Goal: Check status

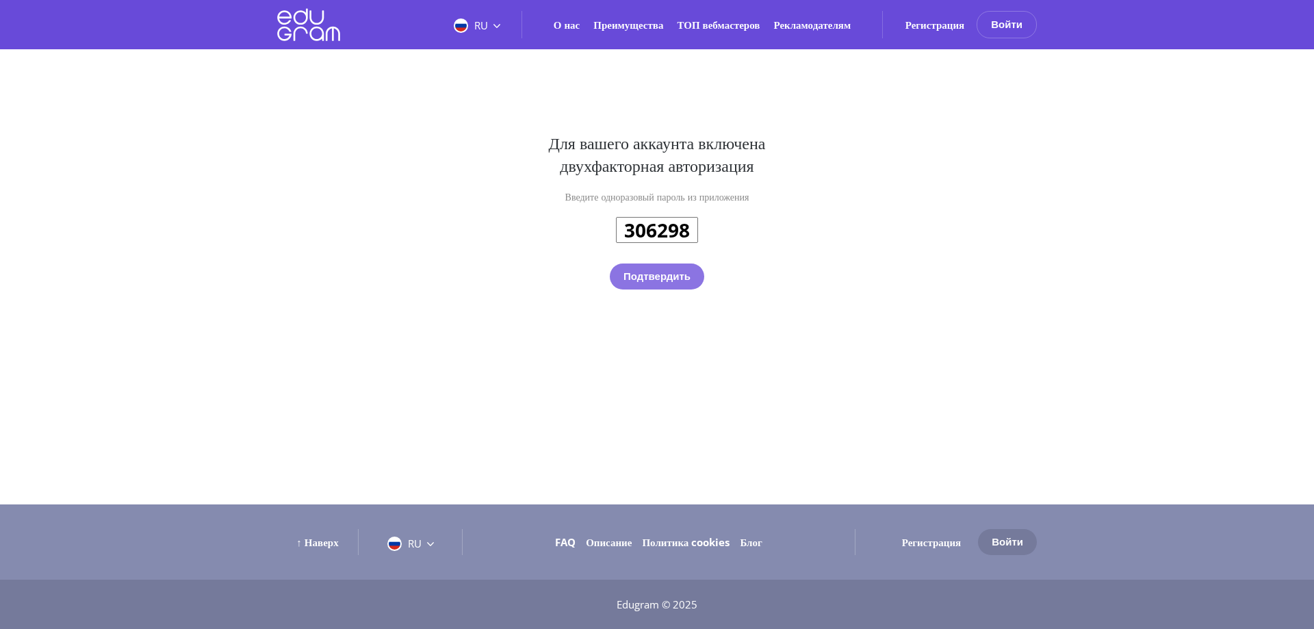
type input "306298"
click at [664, 284] on button "Подтвердить" at bounding box center [657, 276] width 94 height 26
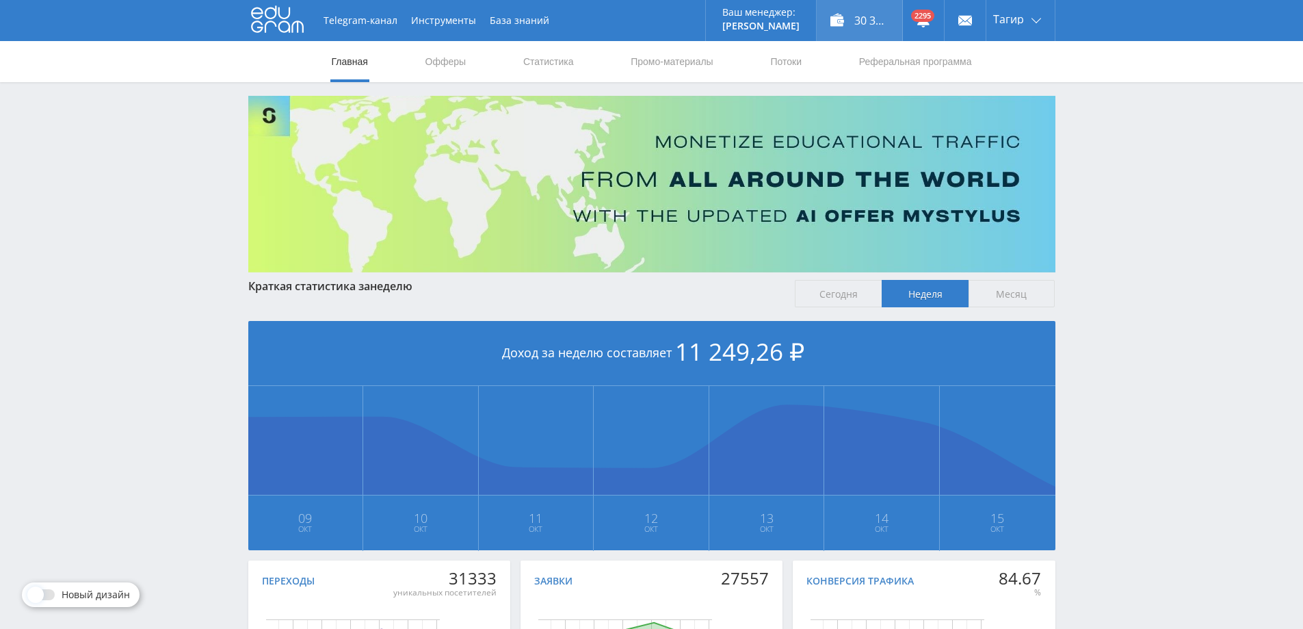
click at [879, 33] on div "30 355,00 ₽" at bounding box center [860, 20] width 86 height 41
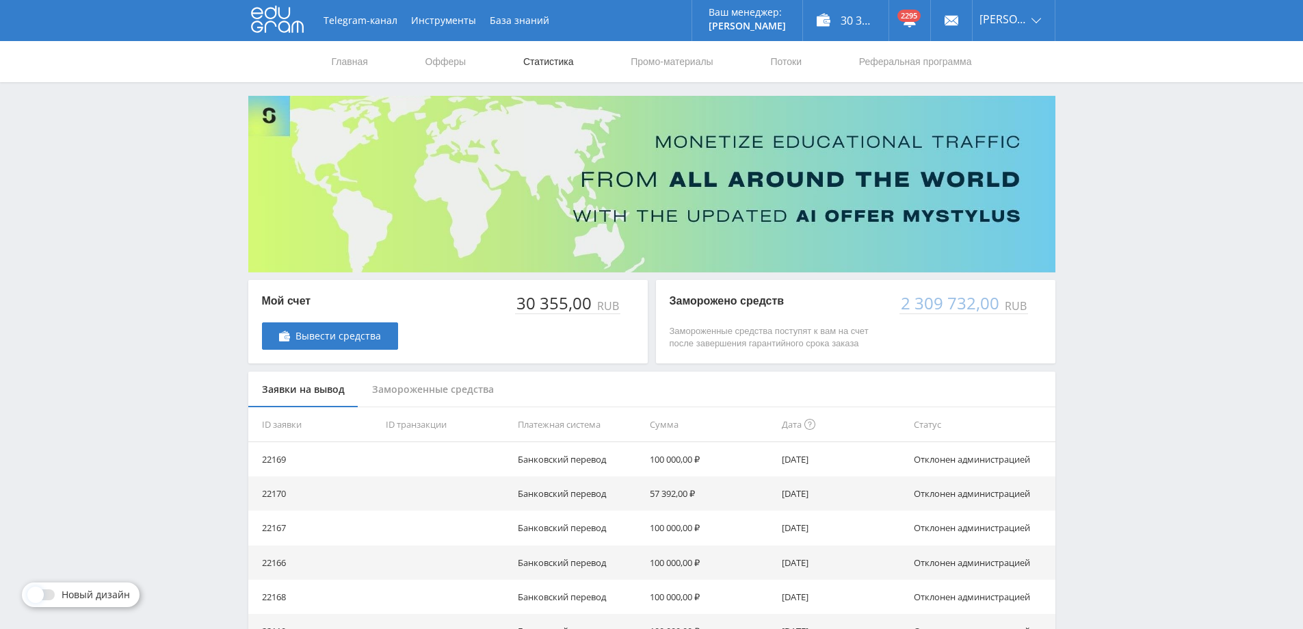
click at [542, 64] on link "Статистика" at bounding box center [548, 61] width 53 height 41
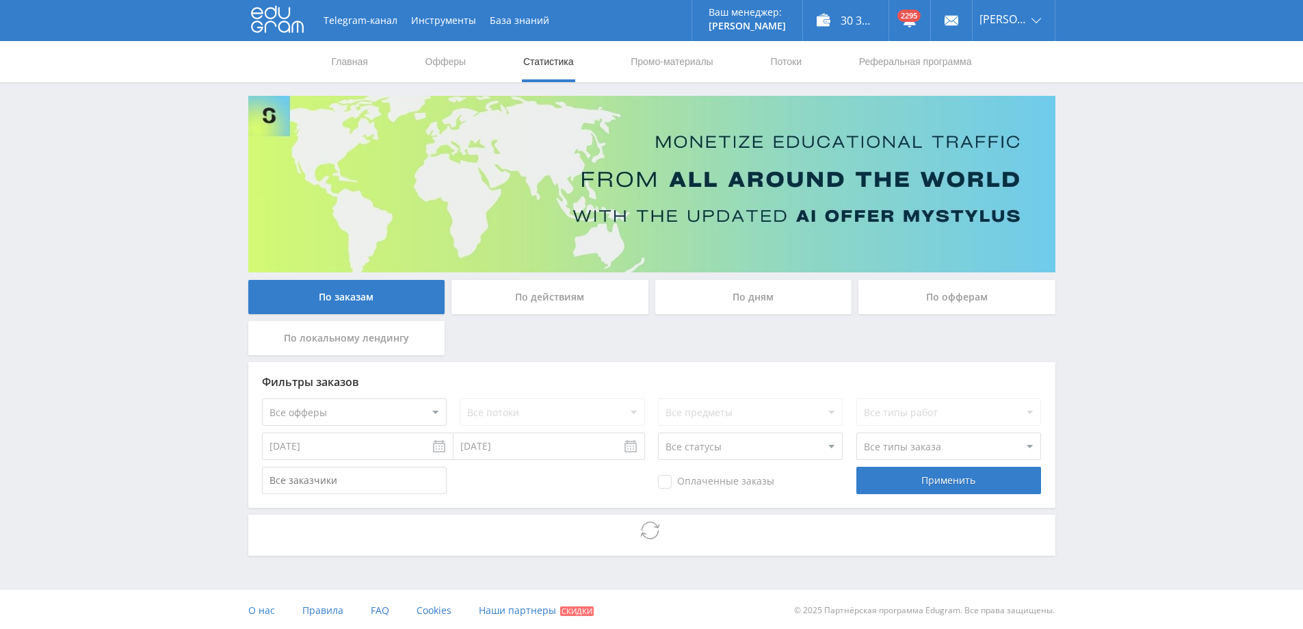
click at [757, 304] on div "По дням" at bounding box center [754, 297] width 197 height 34
click at [0, 0] on input "По дням" at bounding box center [0, 0] width 0 height 0
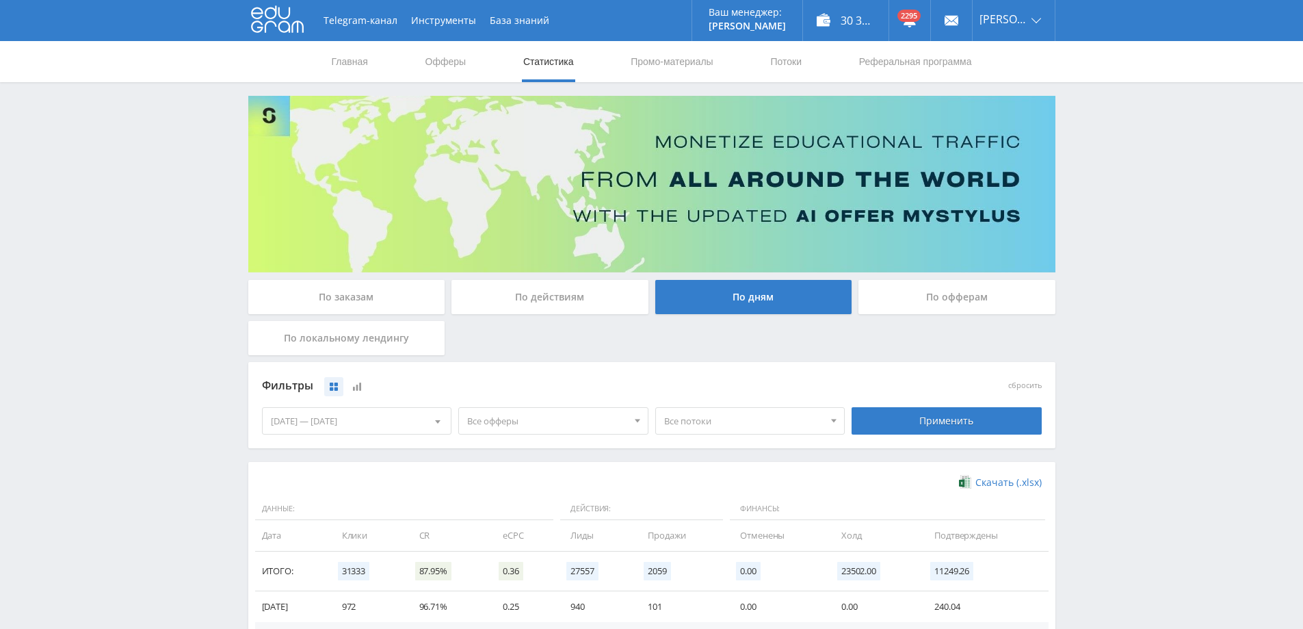
scroll to position [267, 0]
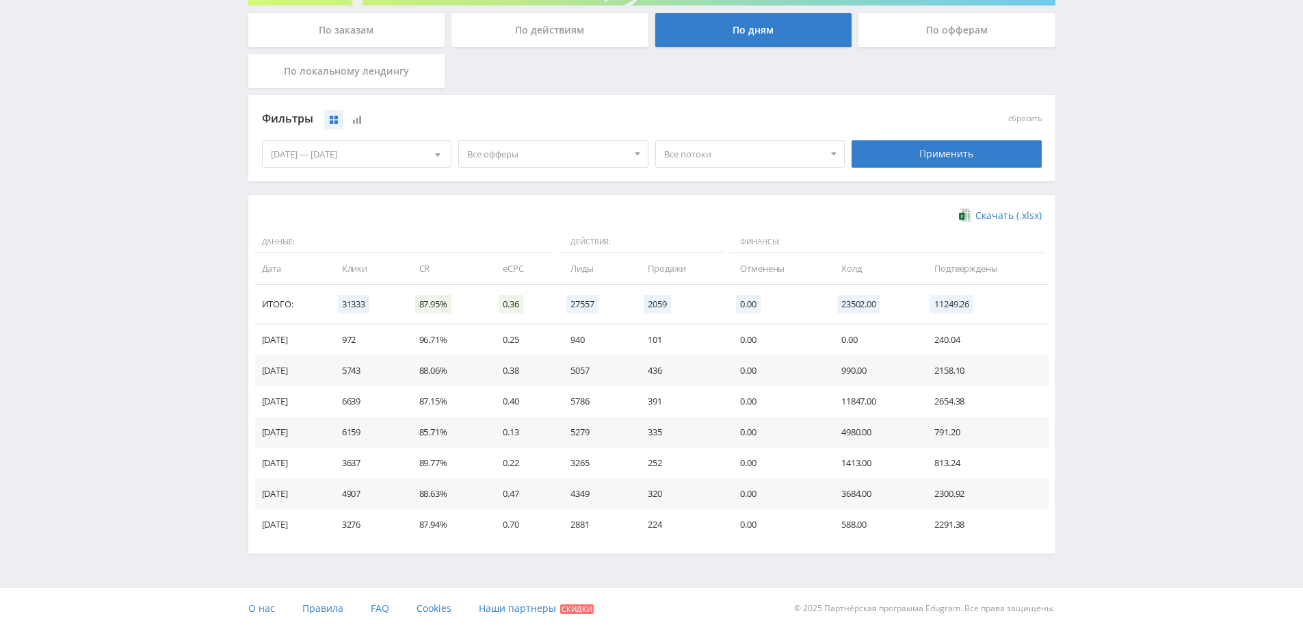
click at [384, 40] on div "По заказам" at bounding box center [346, 30] width 197 height 34
click at [0, 0] on input "По заказам" at bounding box center [0, 0] width 0 height 0
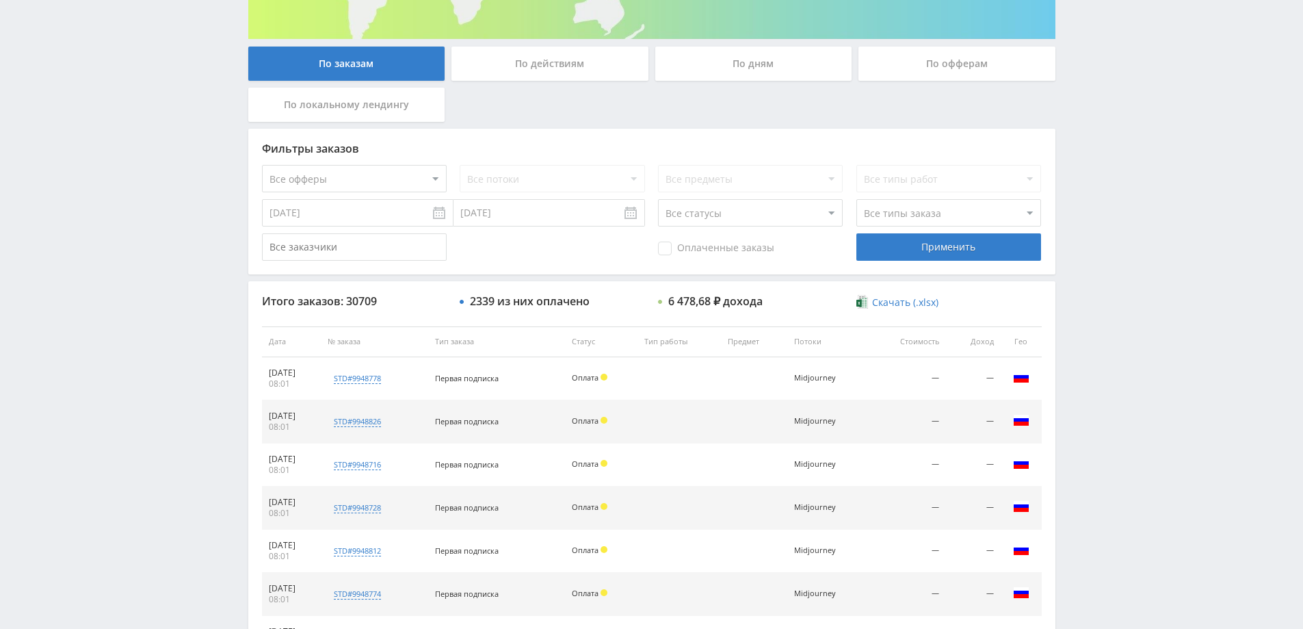
scroll to position [206, 0]
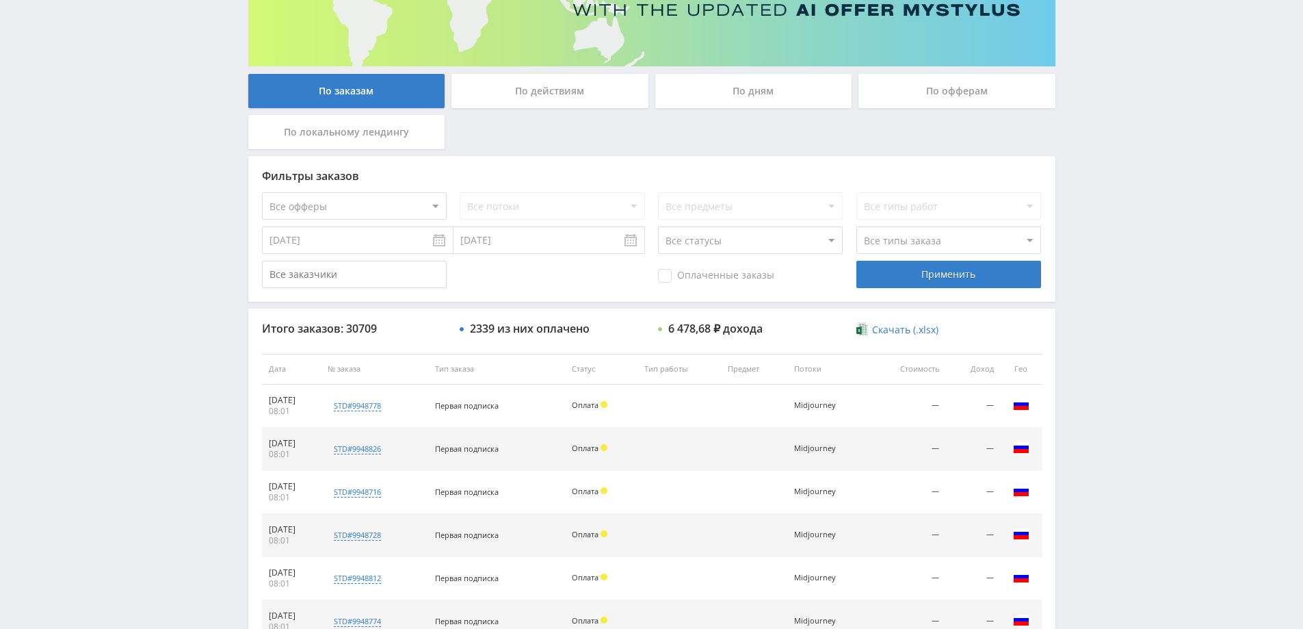
click at [404, 205] on select "Все офферы MyStylus MyStylus - Revshare Кэмп Studybay Автор24 Studybay Brazil А…" at bounding box center [354, 205] width 185 height 27
select select "1"
click at [890, 281] on div "Применить" at bounding box center [949, 274] width 185 height 27
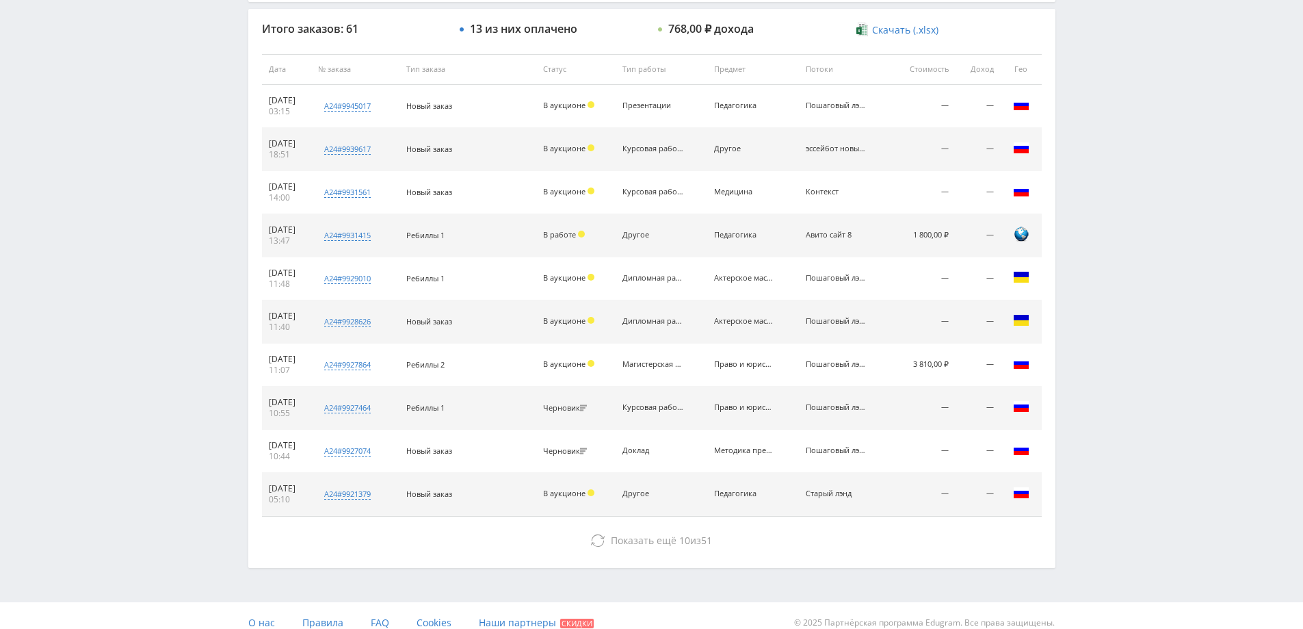
scroll to position [520, 0]
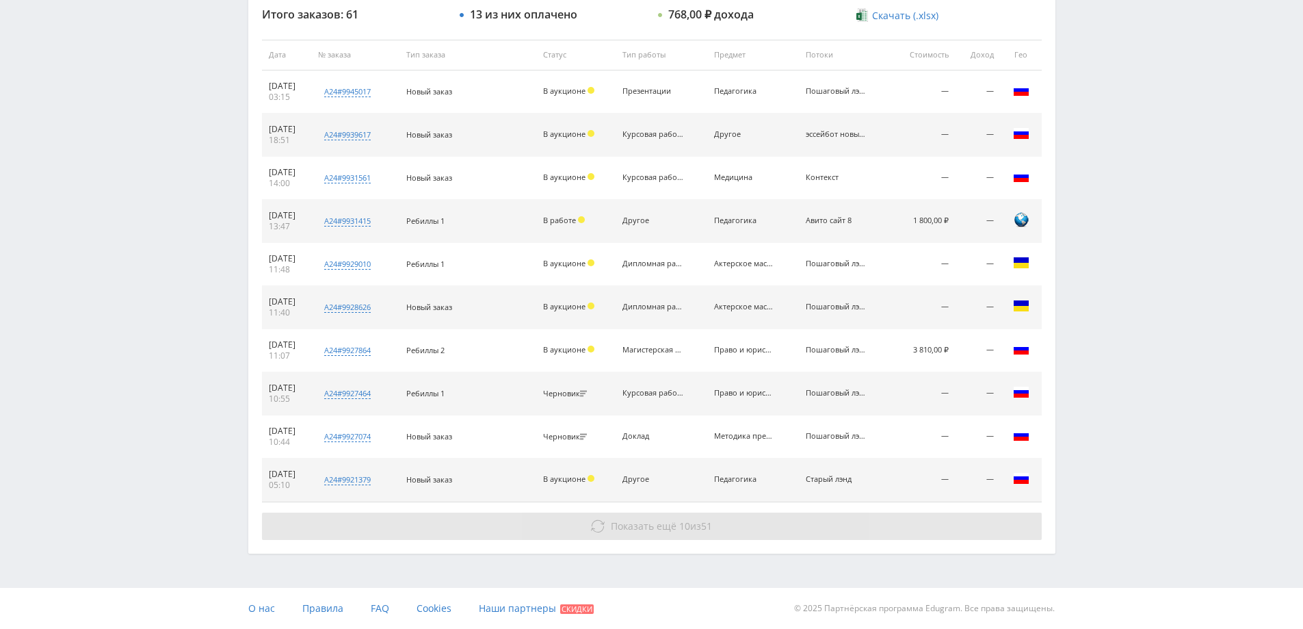
click at [709, 519] on button "Показать ещё 10 из 51" at bounding box center [652, 526] width 780 height 27
click at [649, 528] on span "Показать ещё" at bounding box center [644, 525] width 66 height 13
click at [712, 538] on button "Показать ещё 10 из 51" at bounding box center [652, 526] width 780 height 27
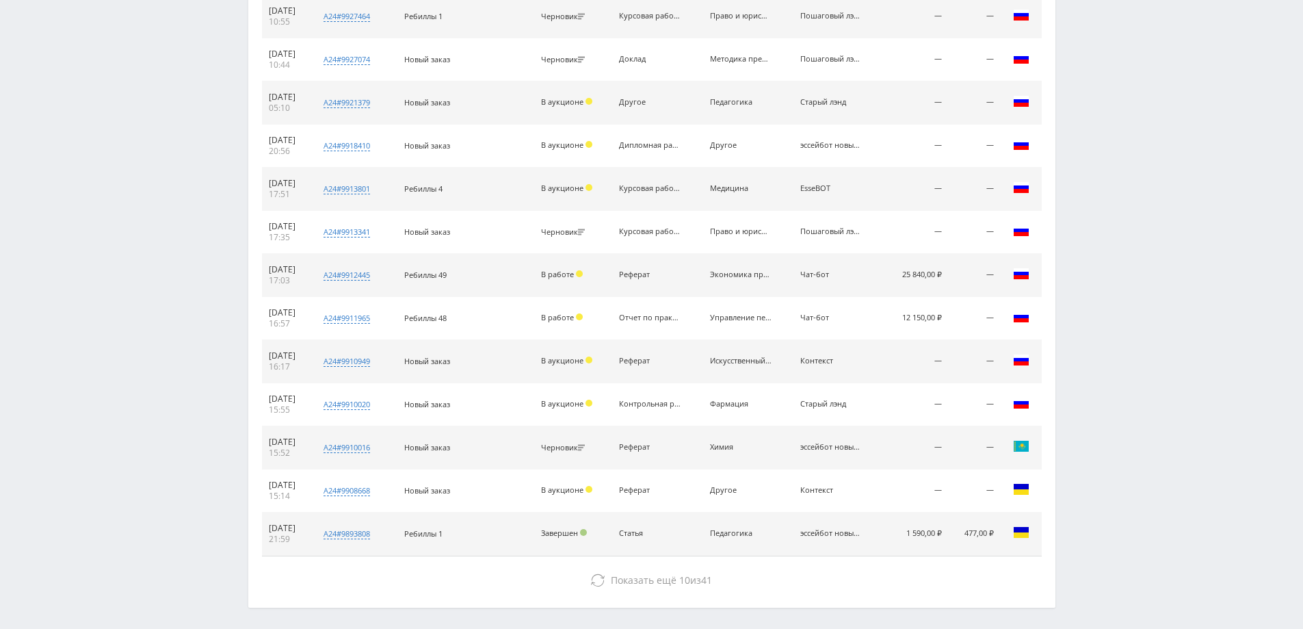
scroll to position [931, 0]
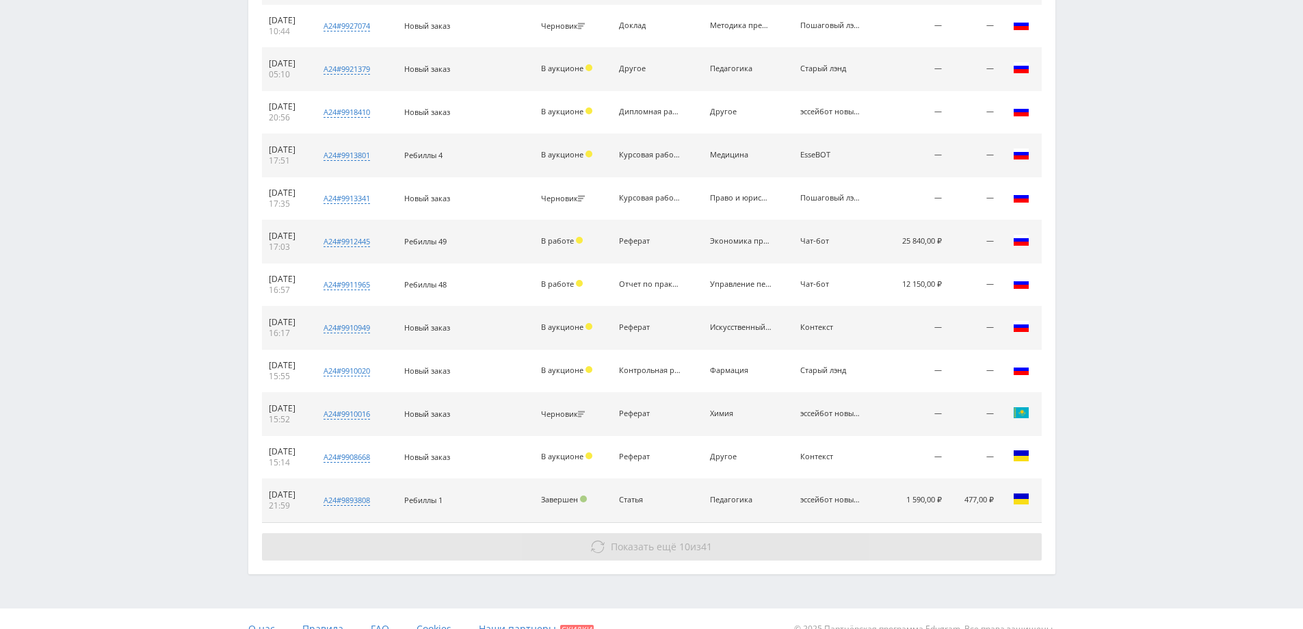
click at [668, 545] on span "Показать ещё" at bounding box center [644, 546] width 66 height 13
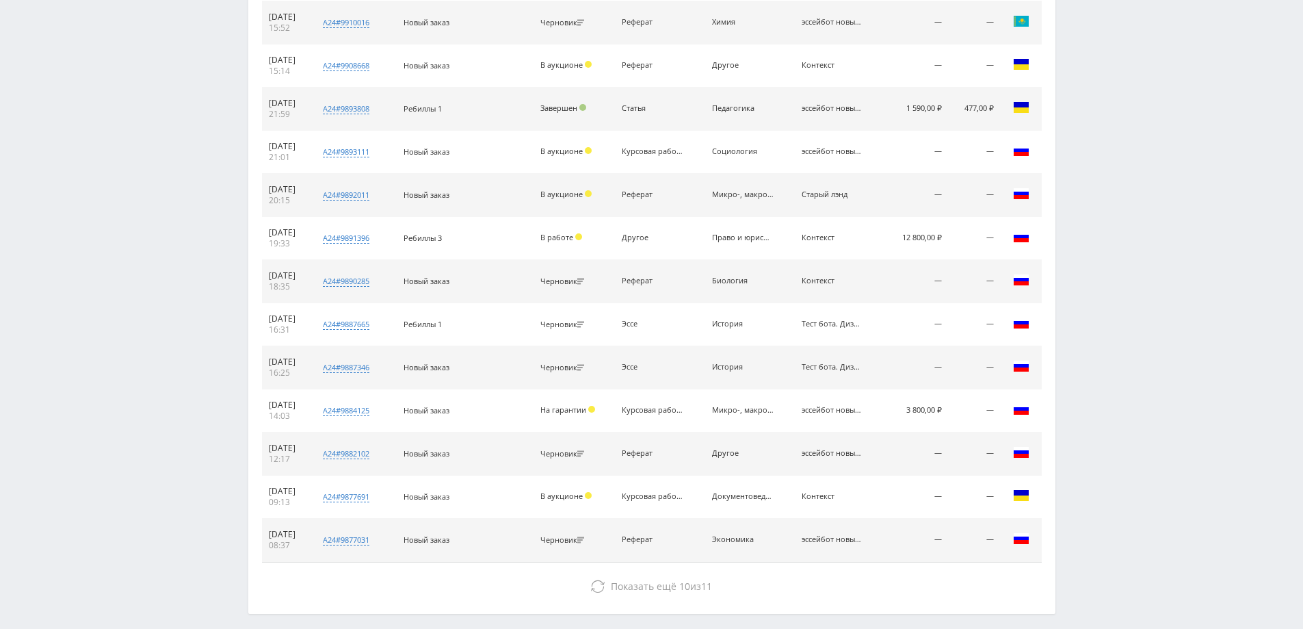
scroll to position [1382, 0]
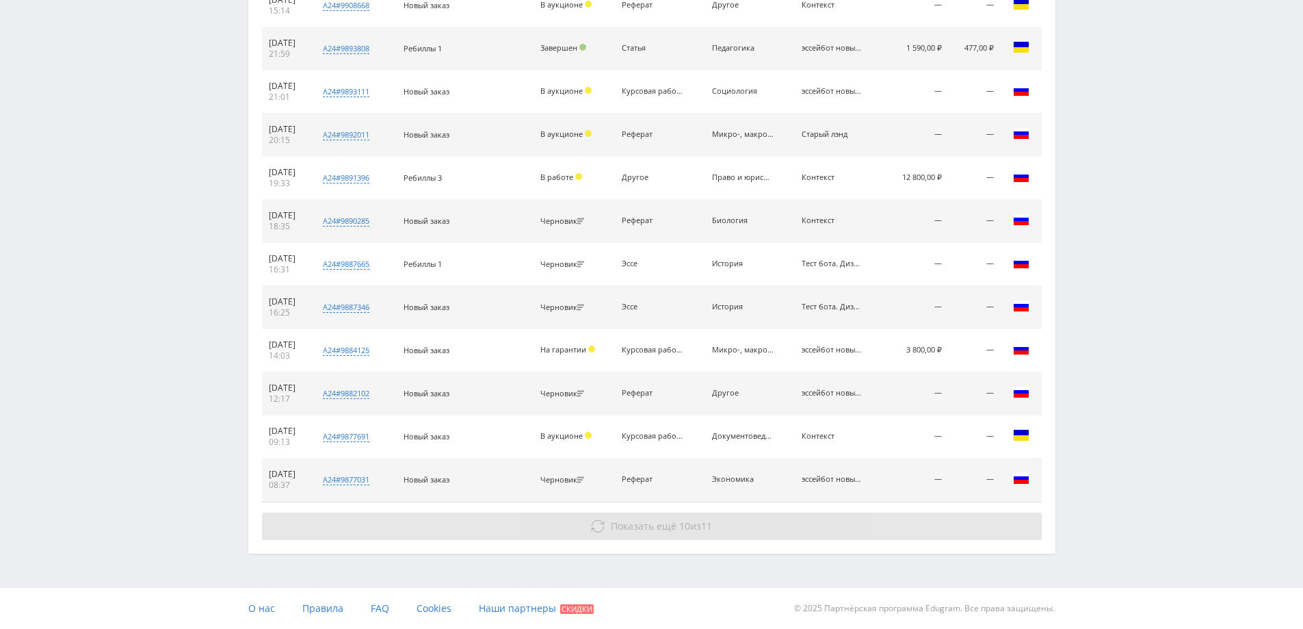
click at [636, 532] on button "Показать ещё 10 из 11" at bounding box center [652, 526] width 780 height 27
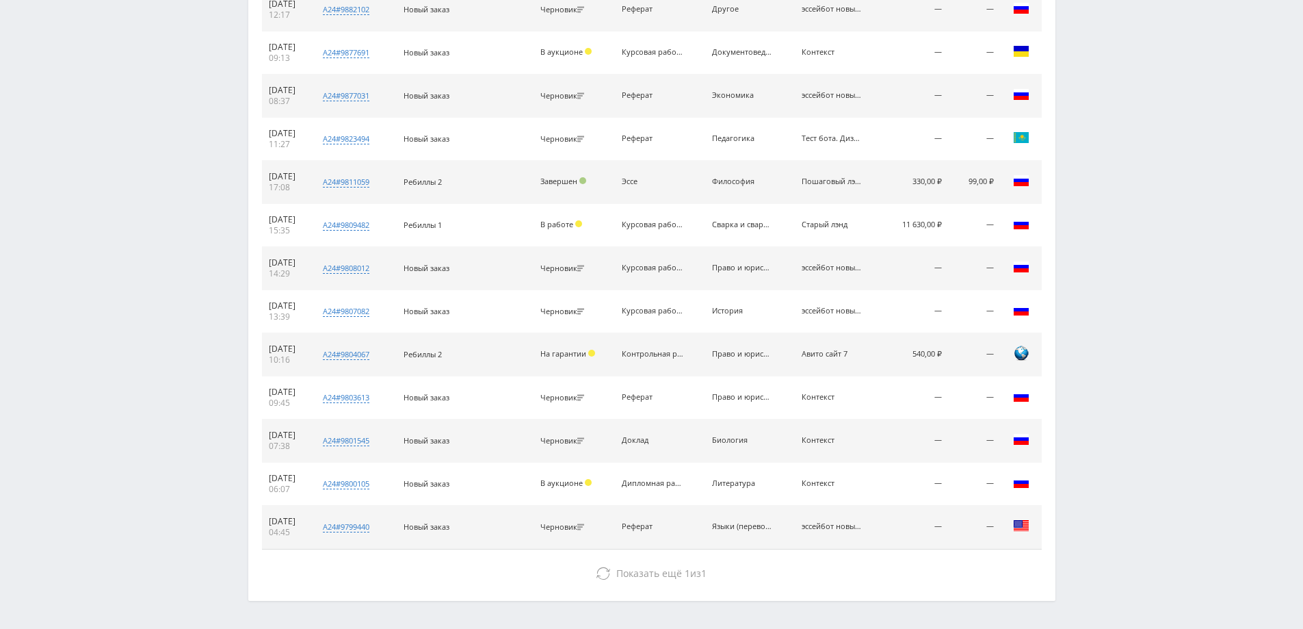
scroll to position [1813, 0]
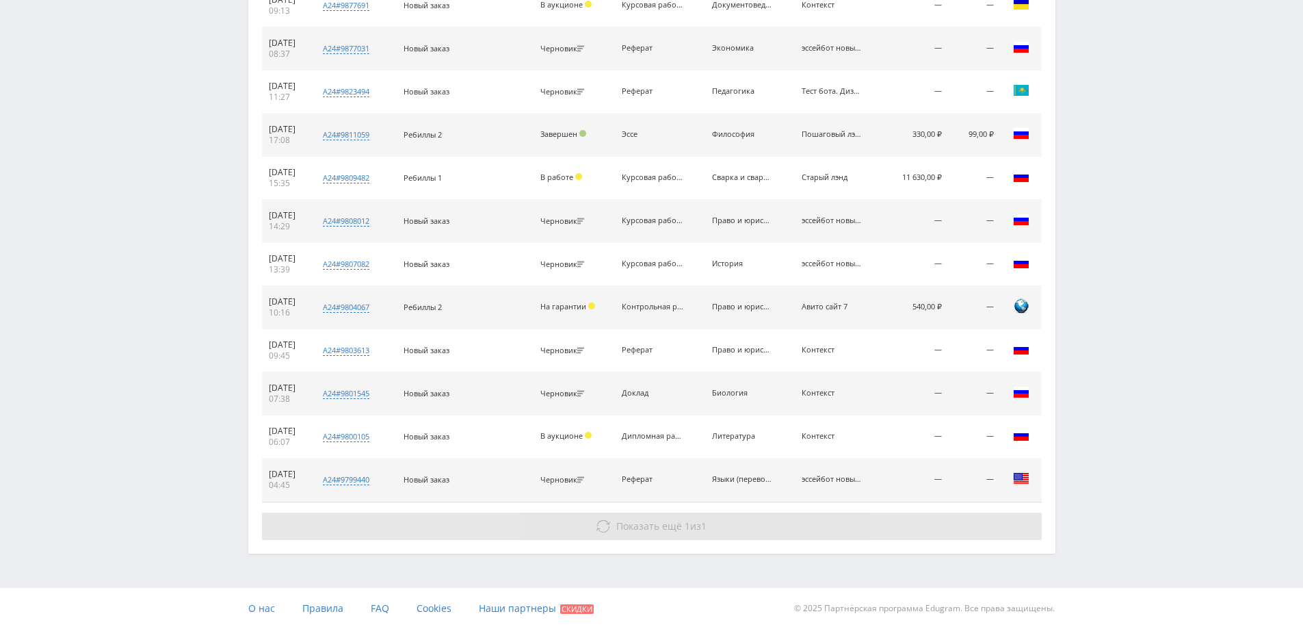
click at [640, 531] on span "Показать ещё" at bounding box center [650, 525] width 66 height 13
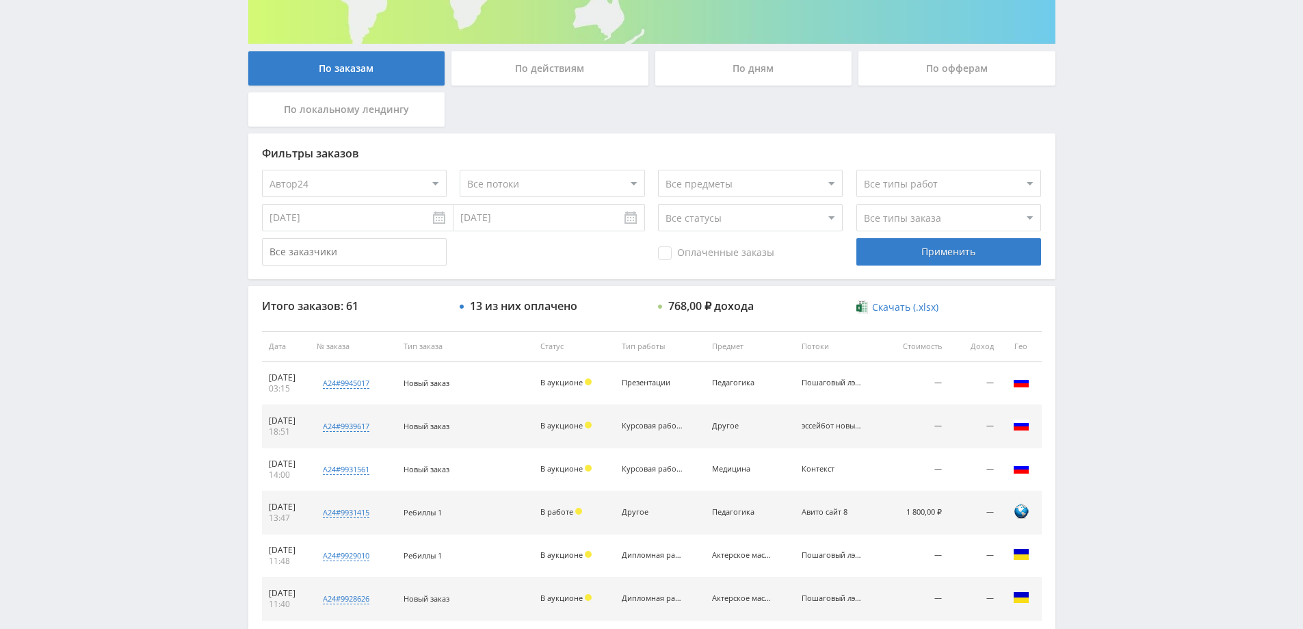
scroll to position [0, 0]
